Goal: Task Accomplishment & Management: Manage account settings

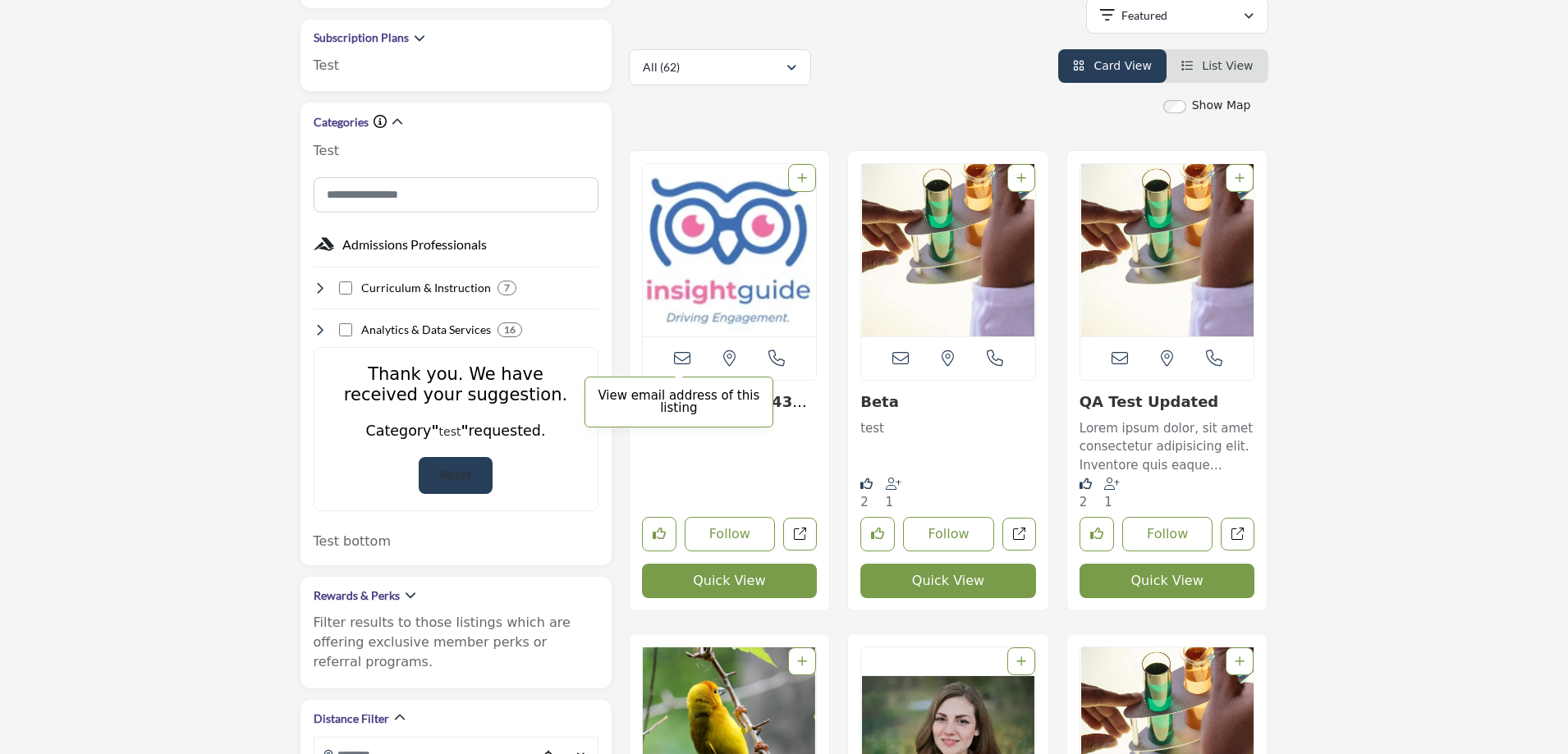
scroll to position [328, 0]
click at [783, 403] on link "sdfsddfdfdfdfdf43443..." at bounding box center [727, 410] width 171 height 36
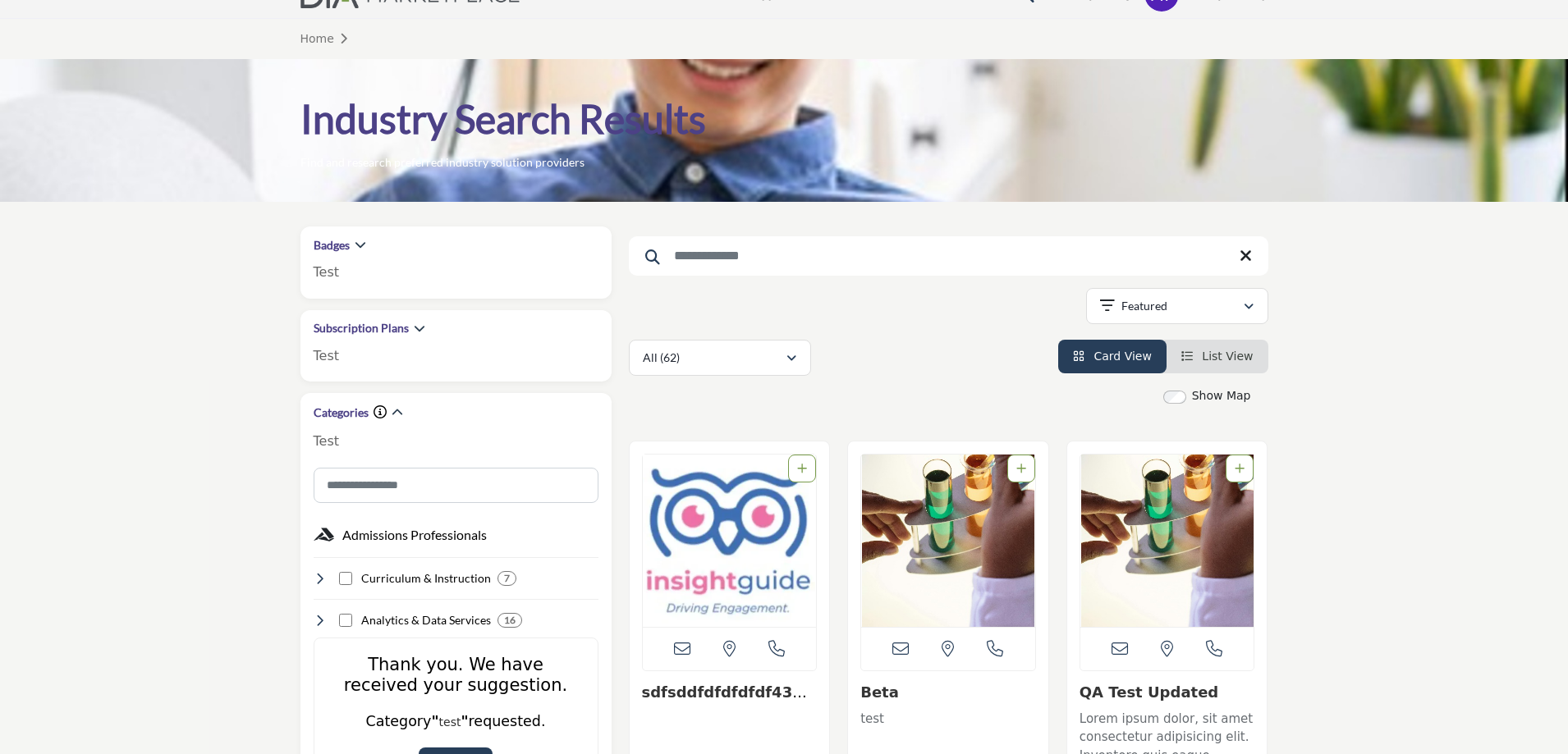
scroll to position [0, 0]
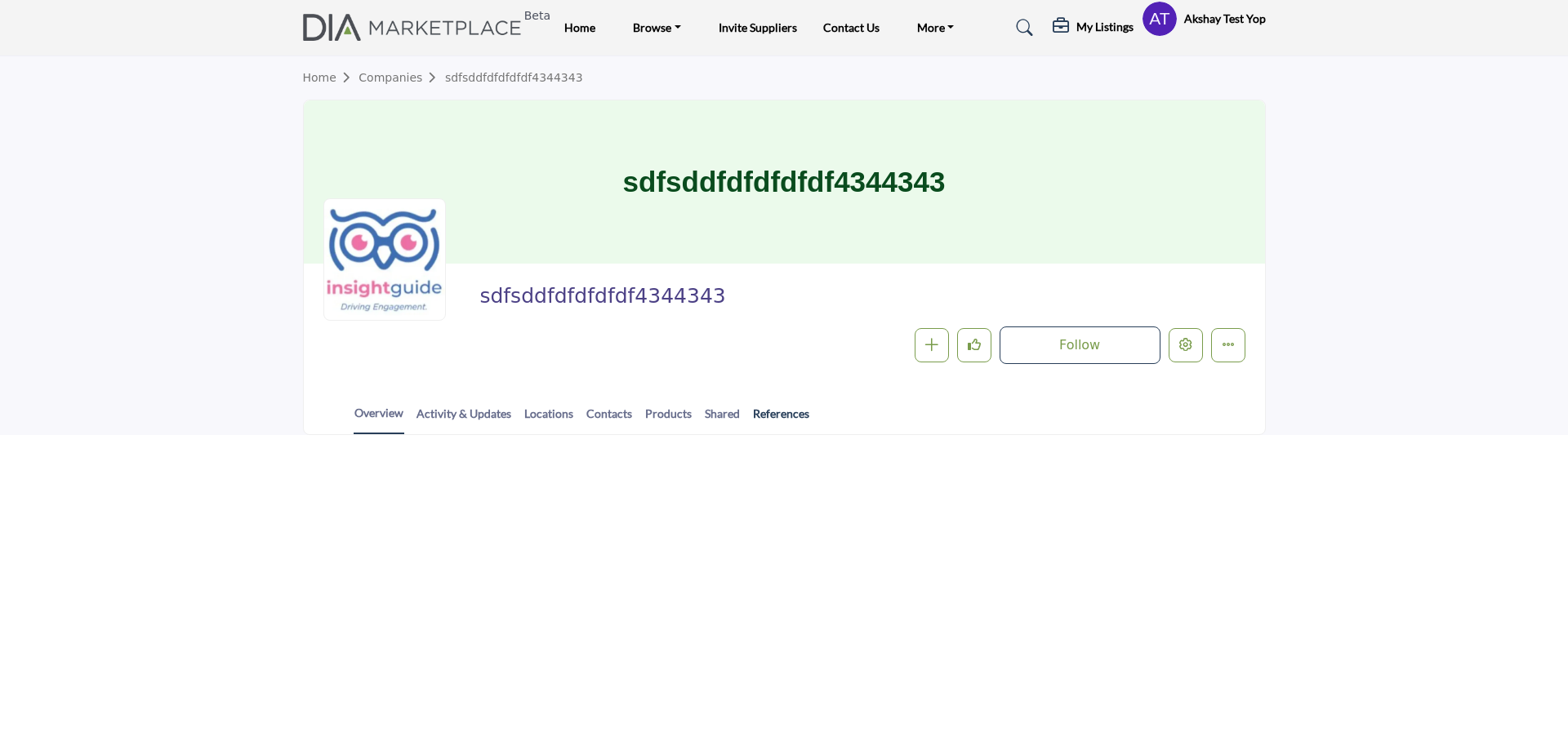
click at [764, 412] on link "References" at bounding box center [781, 419] width 58 height 29
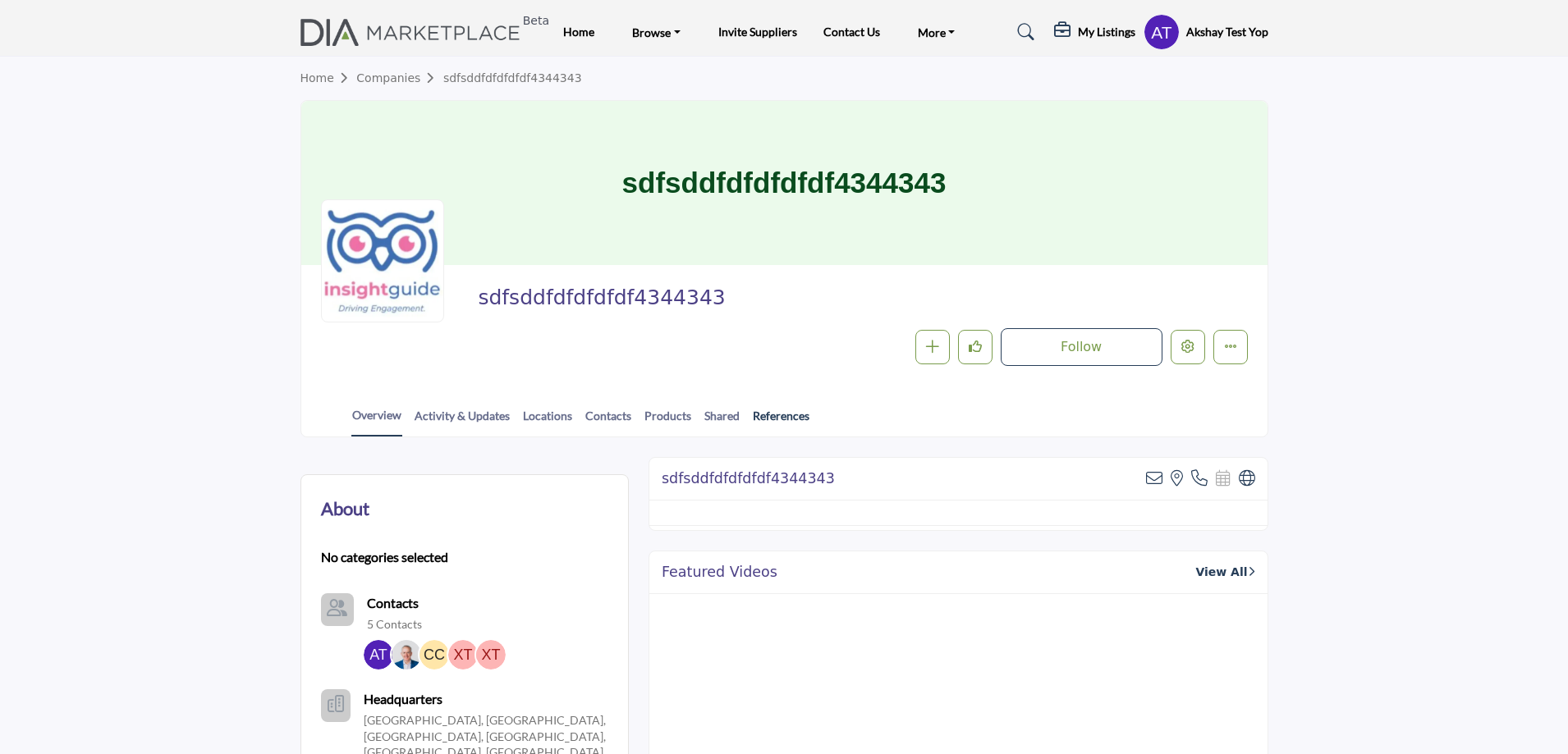
click at [769, 414] on link "References" at bounding box center [781, 421] width 58 height 29
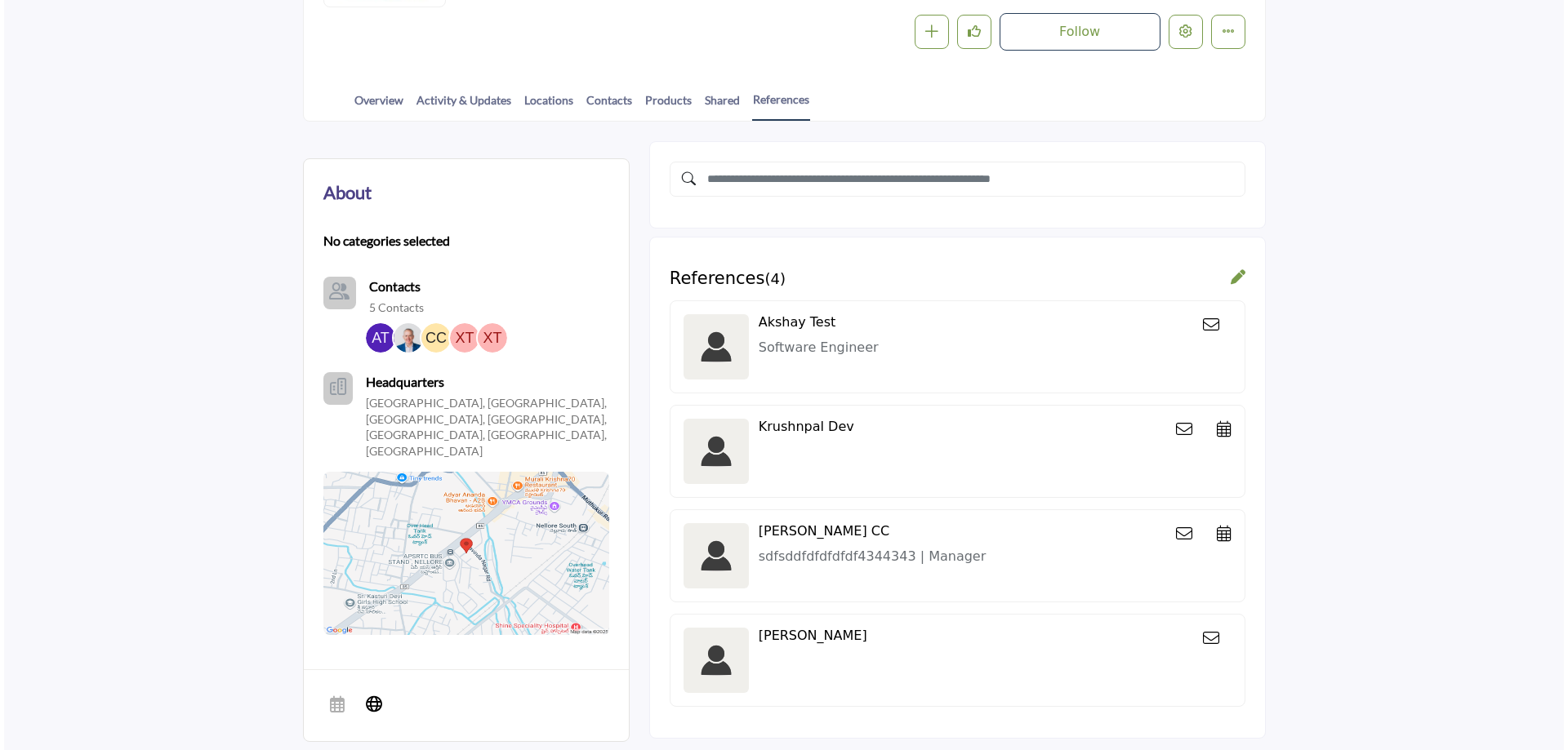
scroll to position [96, 0]
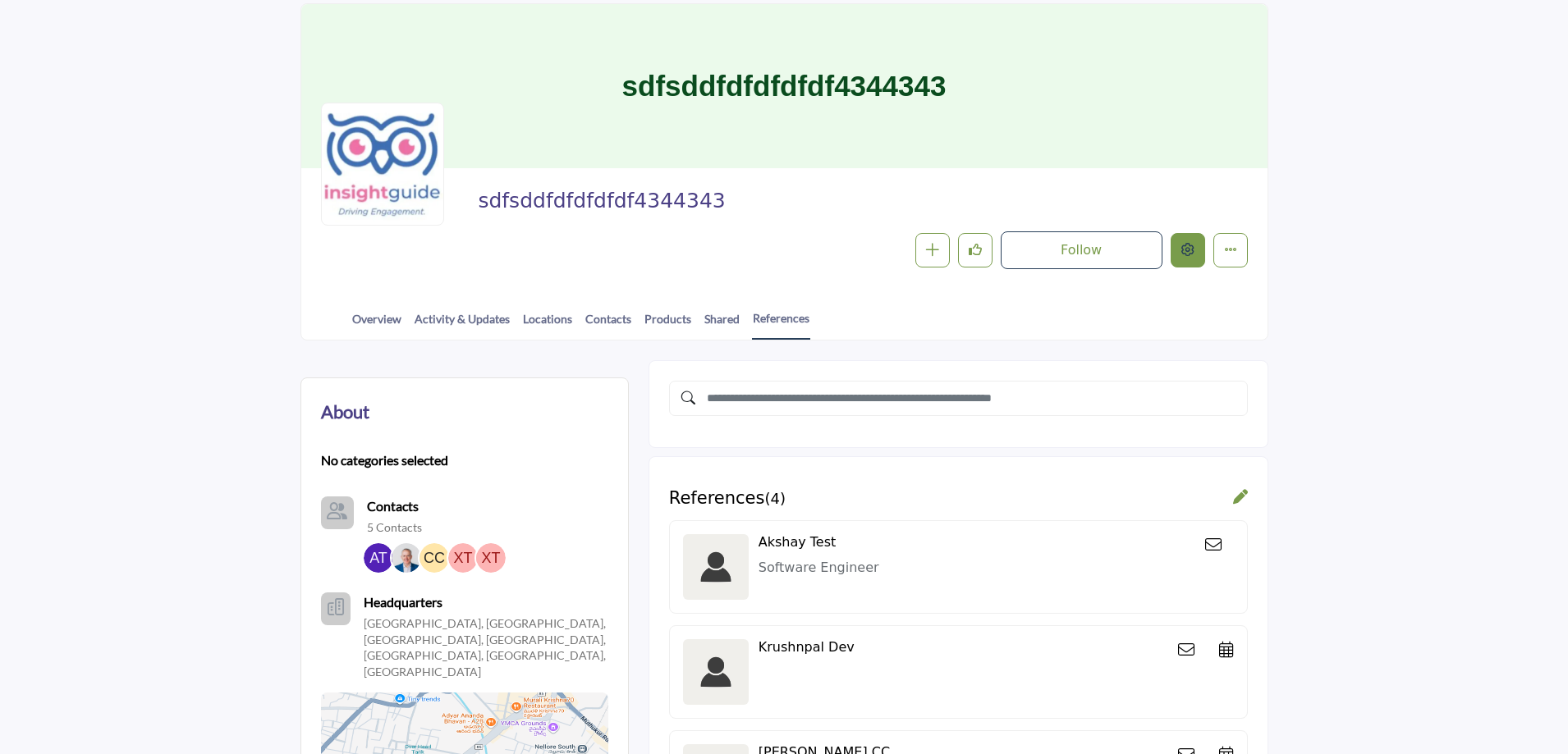
click at [1182, 255] on icon "Edit company" at bounding box center [1188, 250] width 13 height 13
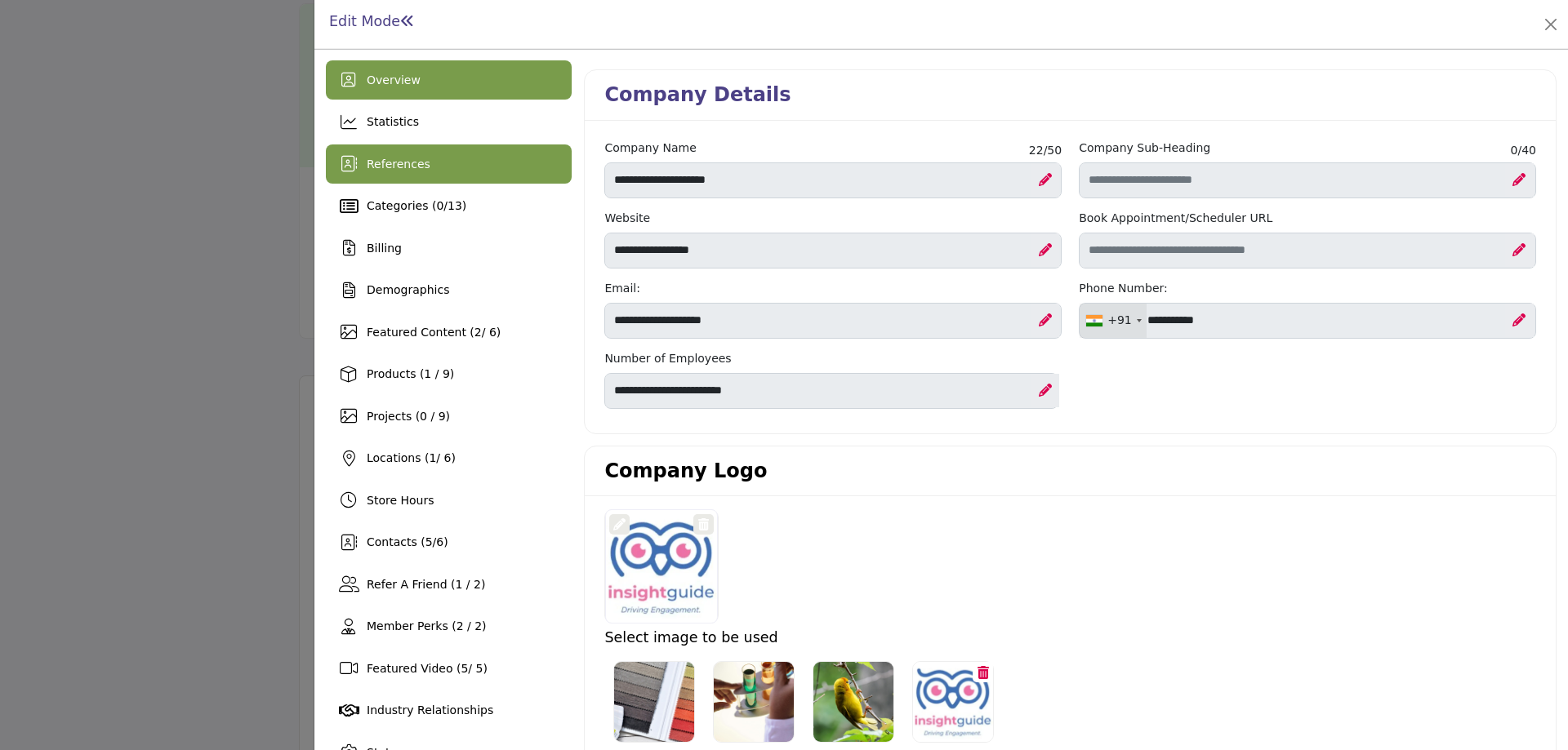
drag, startPoint x: 413, startPoint y: 158, endPoint x: 410, endPoint y: 170, distance: 12.4
click at [412, 158] on span "References" at bounding box center [398, 164] width 63 height 13
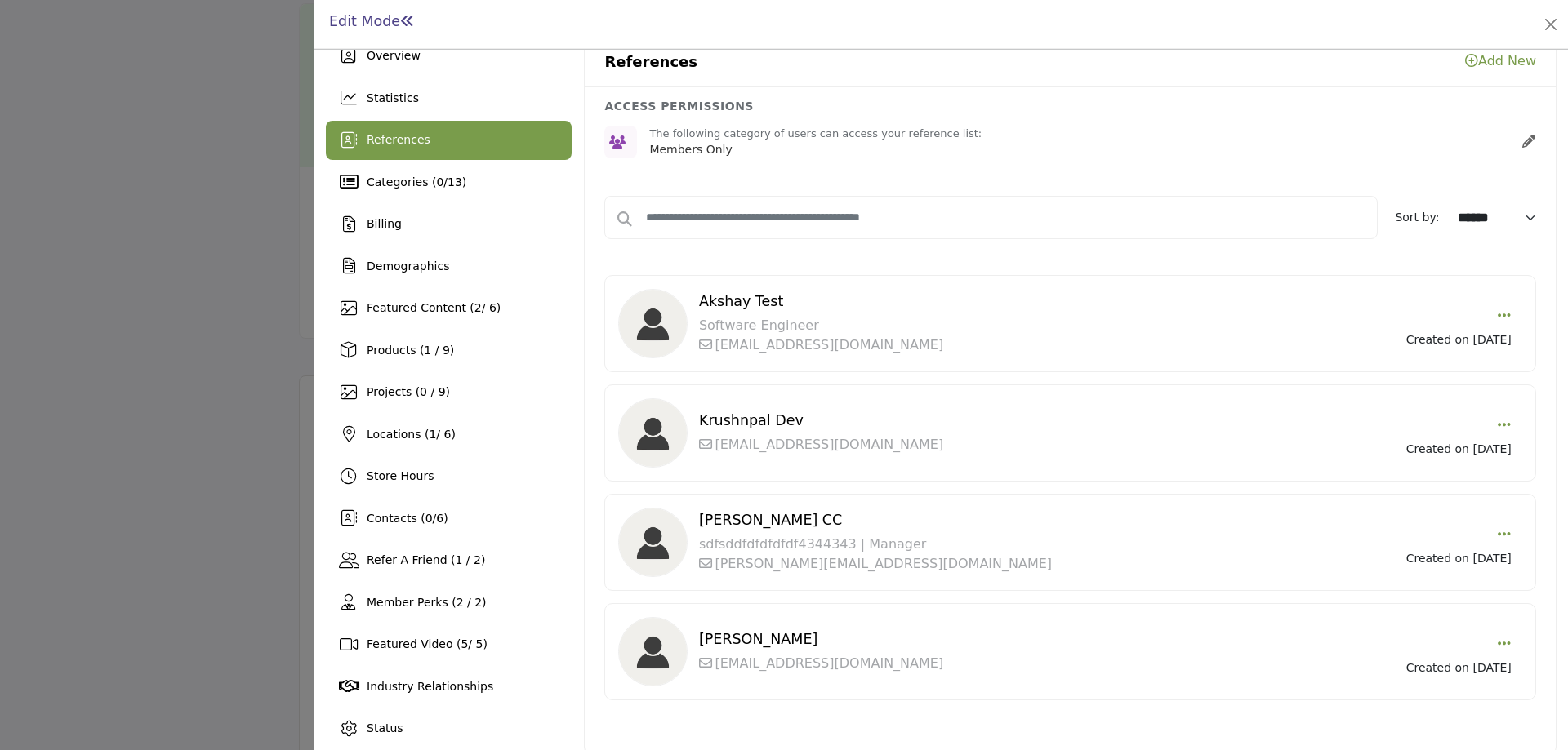
scroll to position [45, 0]
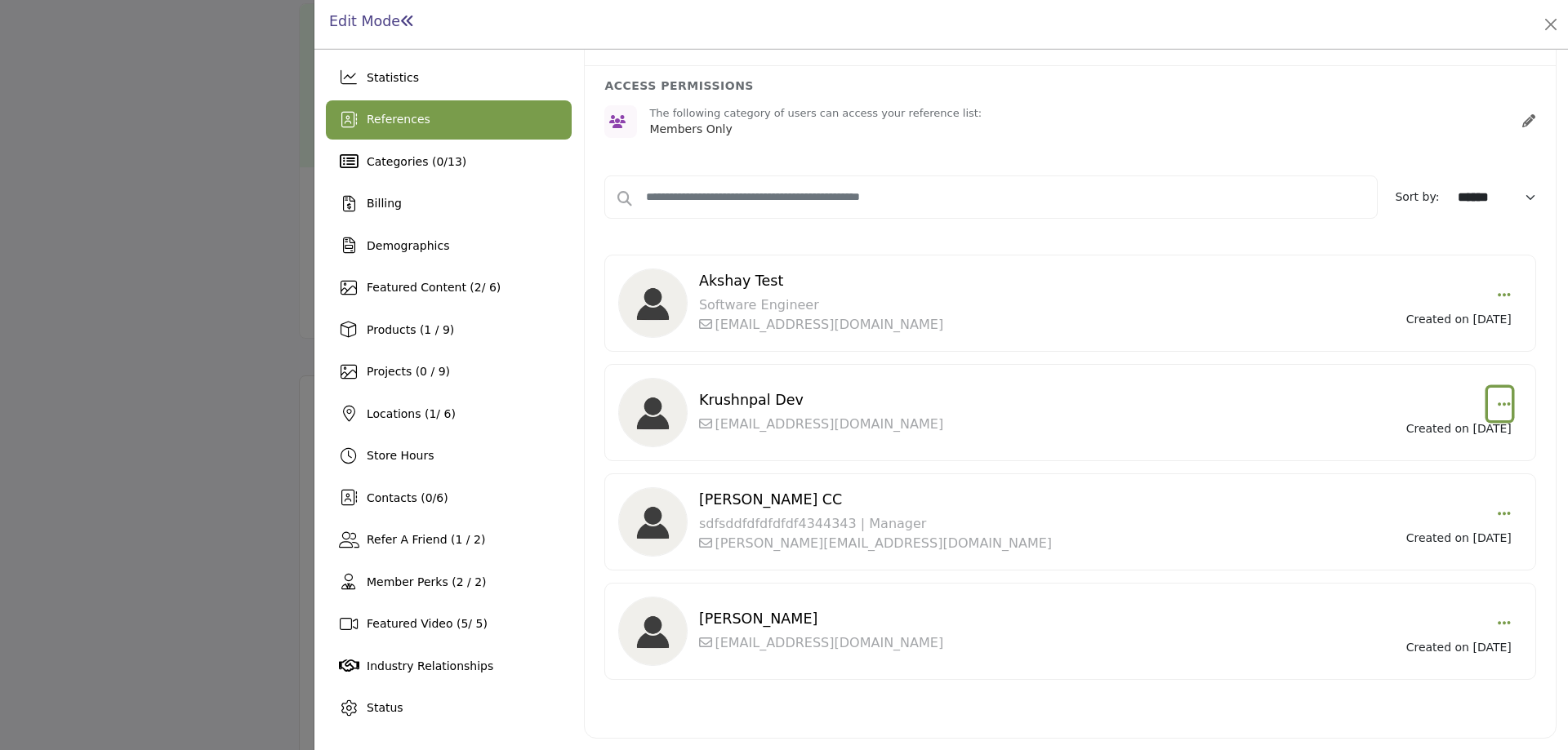
click at [1500, 408] on icon "button" at bounding box center [1504, 404] width 13 height 15
click at [1397, 495] on link "Delete" at bounding box center [1425, 484] width 159 height 30
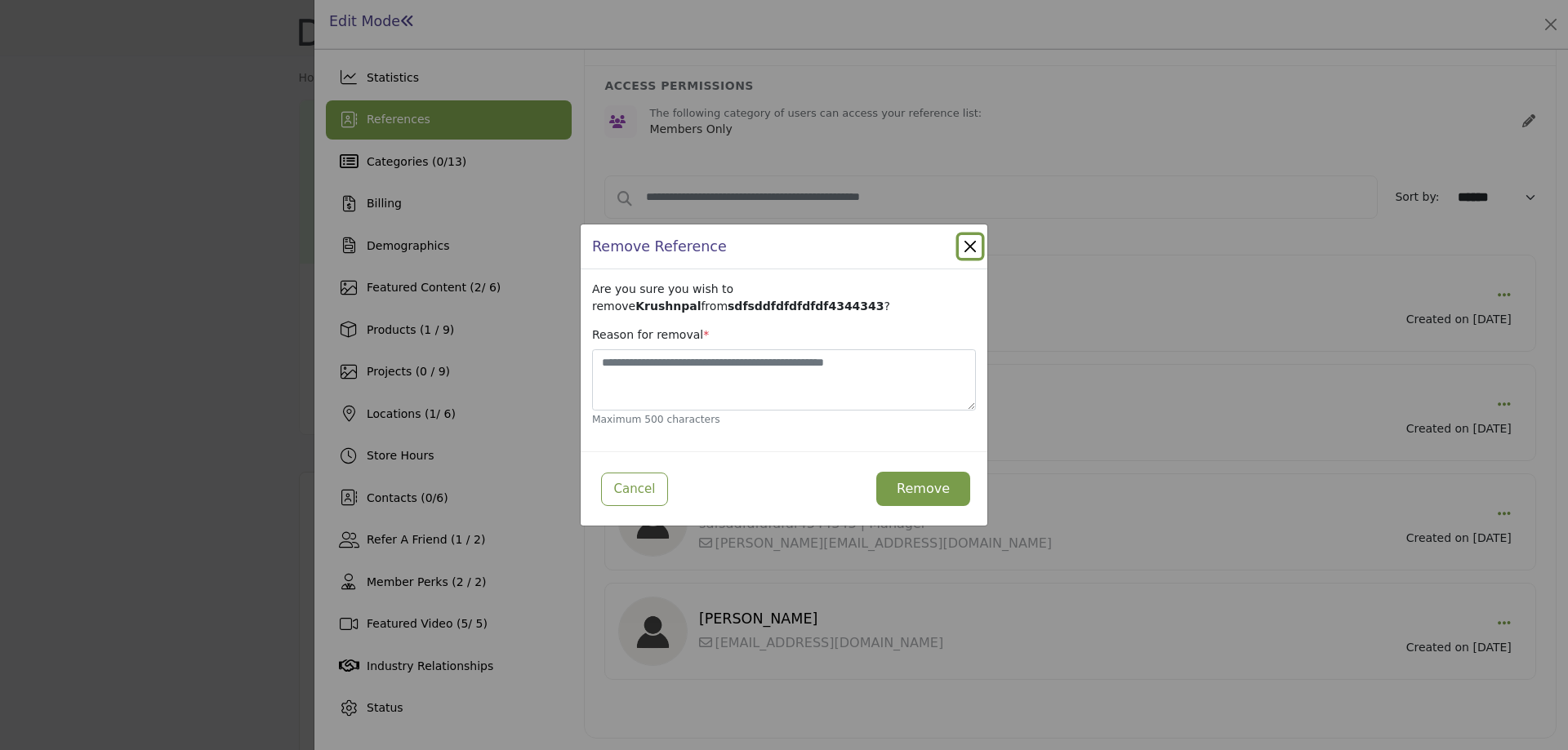
click at [972, 240] on button "Close Modal" at bounding box center [970, 247] width 23 height 23
